Goal: Task Accomplishment & Management: Use online tool/utility

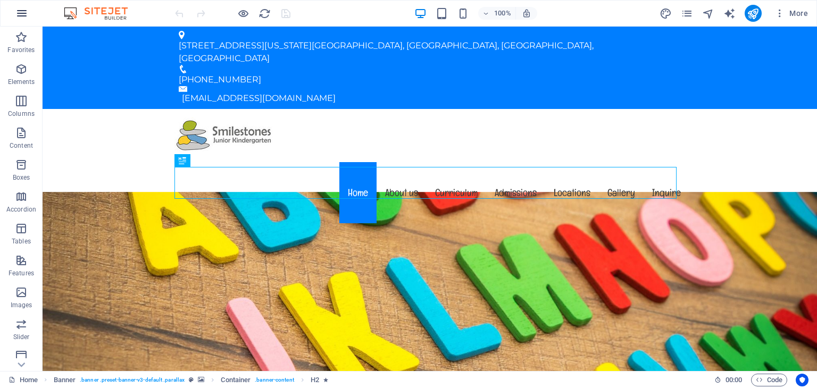
click at [23, 14] on icon "button" at bounding box center [21, 13] width 13 height 13
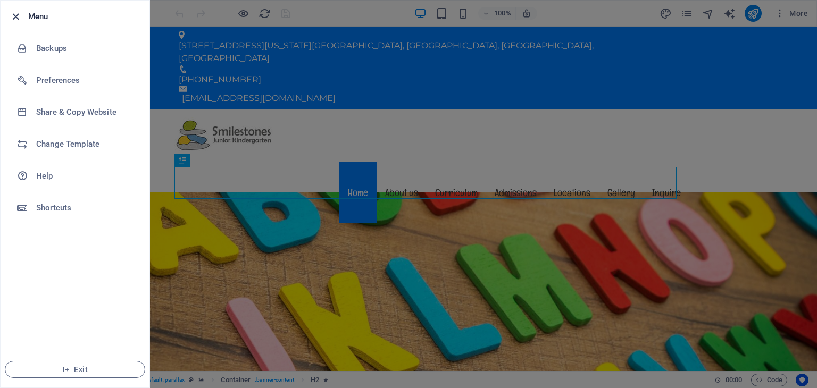
click at [14, 15] on icon "button" at bounding box center [16, 17] width 12 height 12
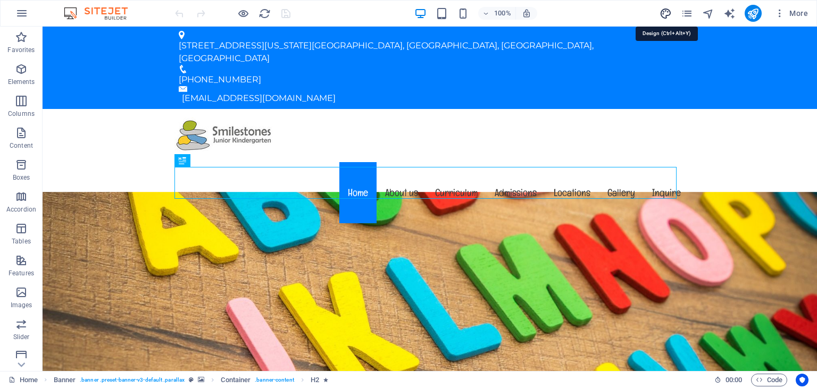
click at [666, 13] on icon "design" at bounding box center [666, 13] width 12 height 12
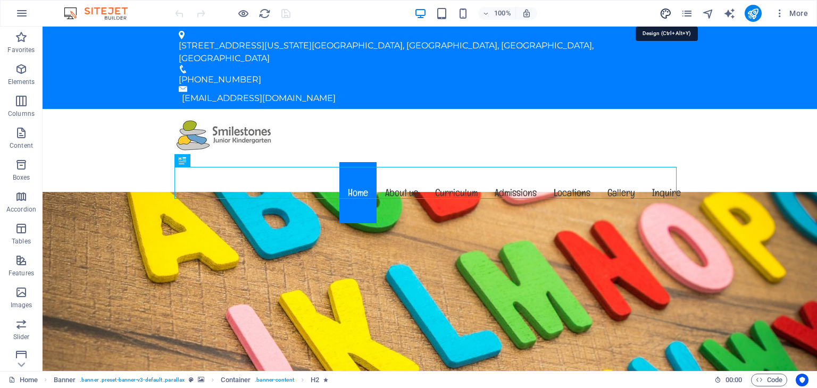
select select "px"
select select "400"
select select "px"
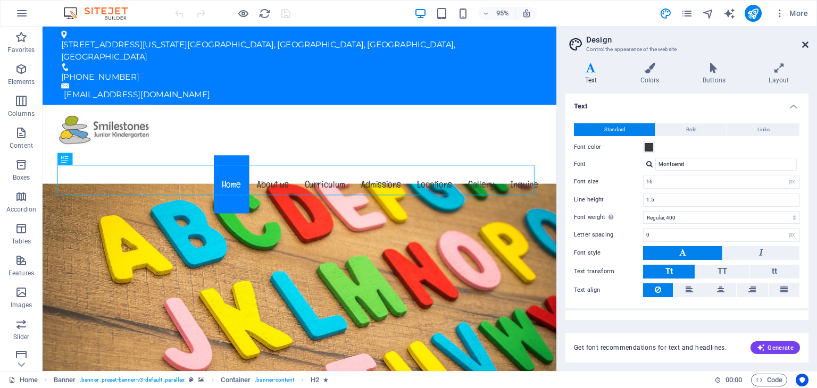
drag, startPoint x: 804, startPoint y: 47, endPoint x: 737, endPoint y: 10, distance: 76.7
click at [804, 47] on icon at bounding box center [805, 44] width 6 height 9
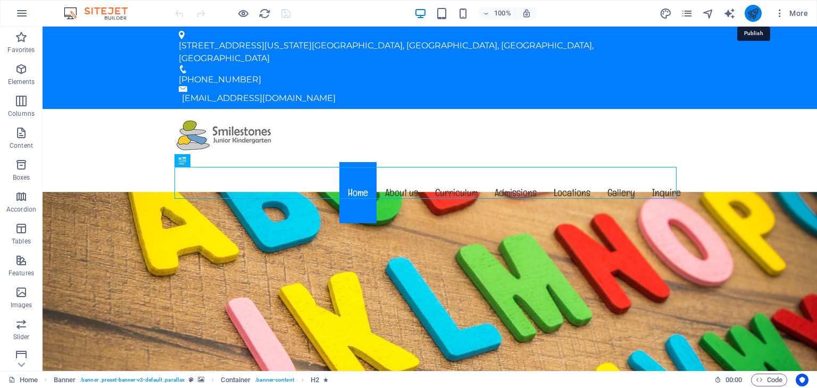
click at [753, 12] on icon "publish" at bounding box center [753, 13] width 12 height 12
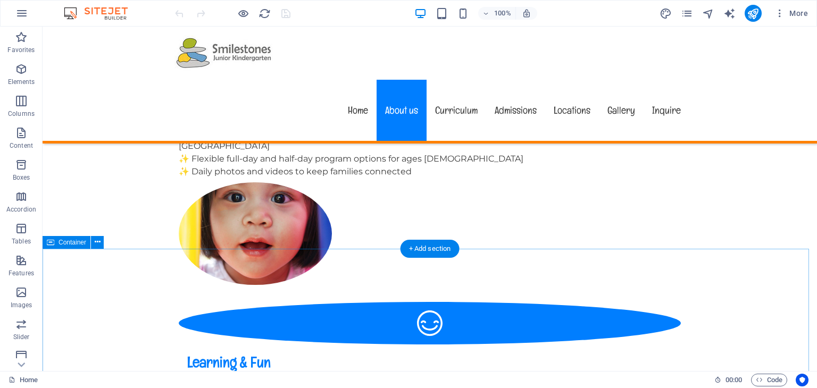
scroll to position [691, 0]
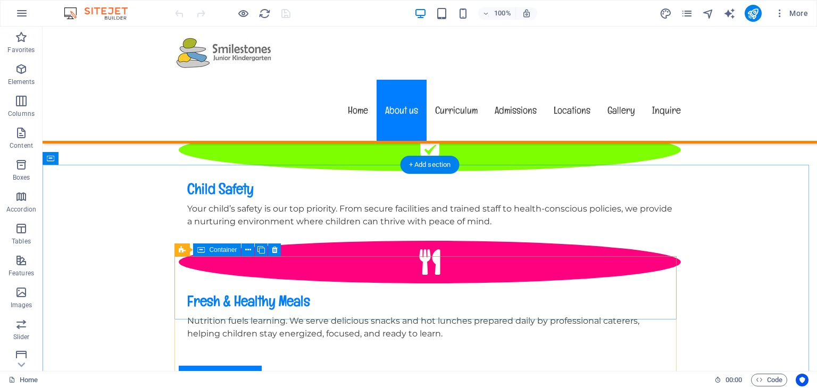
scroll to position [1117, 0]
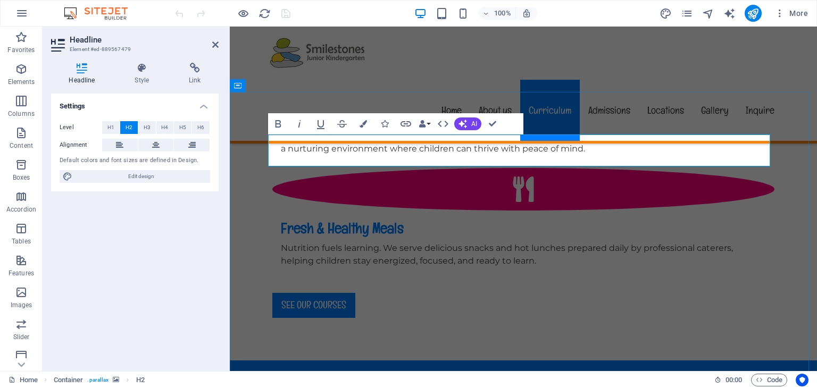
drag, startPoint x: 411, startPoint y: 153, endPoint x: 265, endPoint y: 154, distance: 145.2
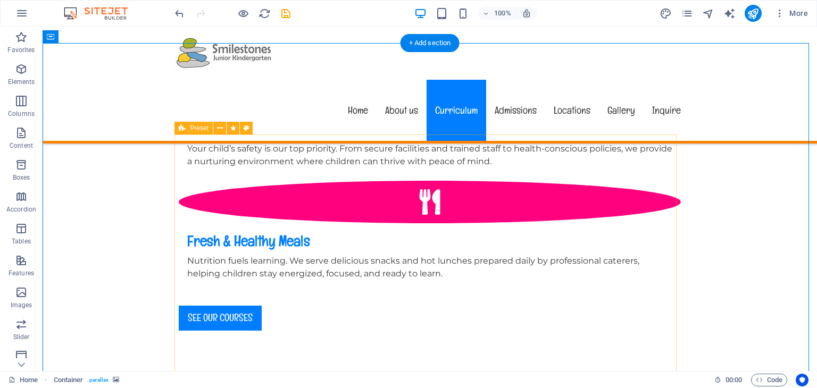
scroll to position [1064, 0]
